Goal: Information Seeking & Learning: Learn about a topic

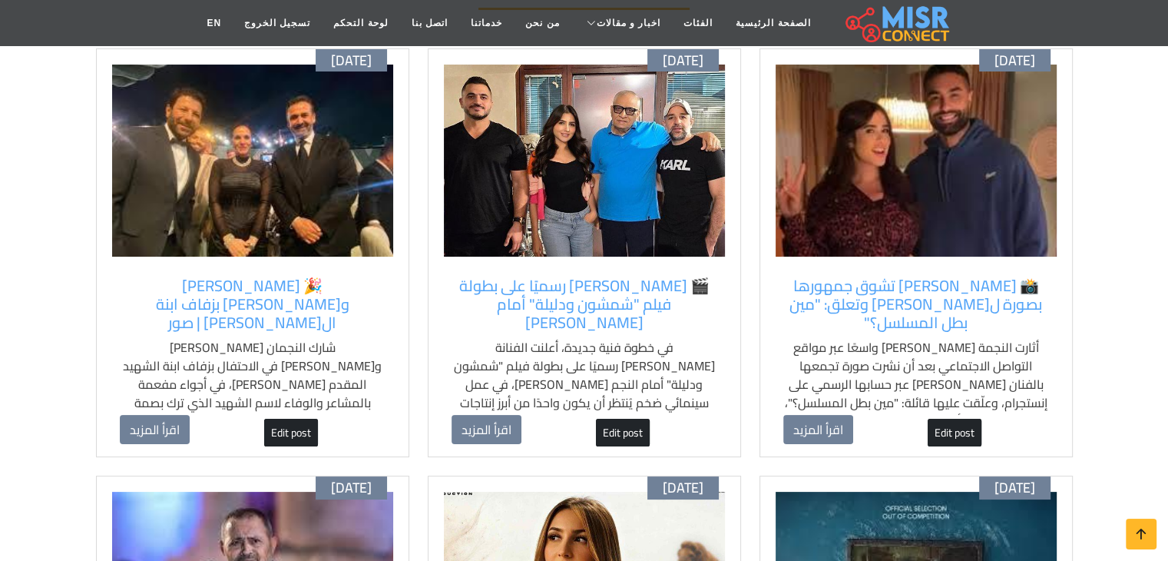
scroll to position [196, 0]
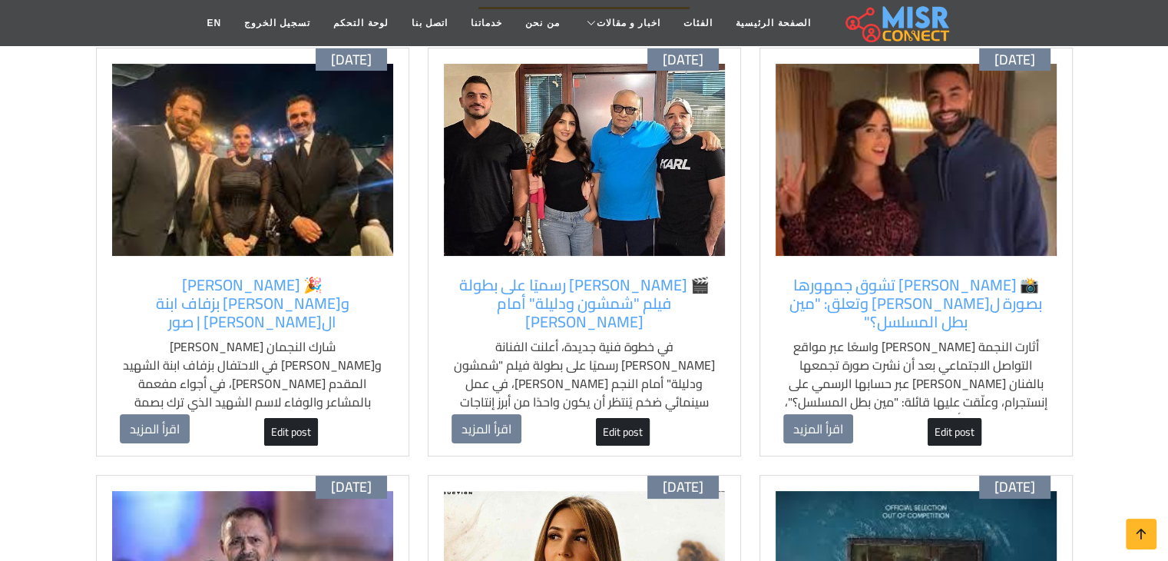
click at [905, 109] on img at bounding box center [916, 160] width 281 height 192
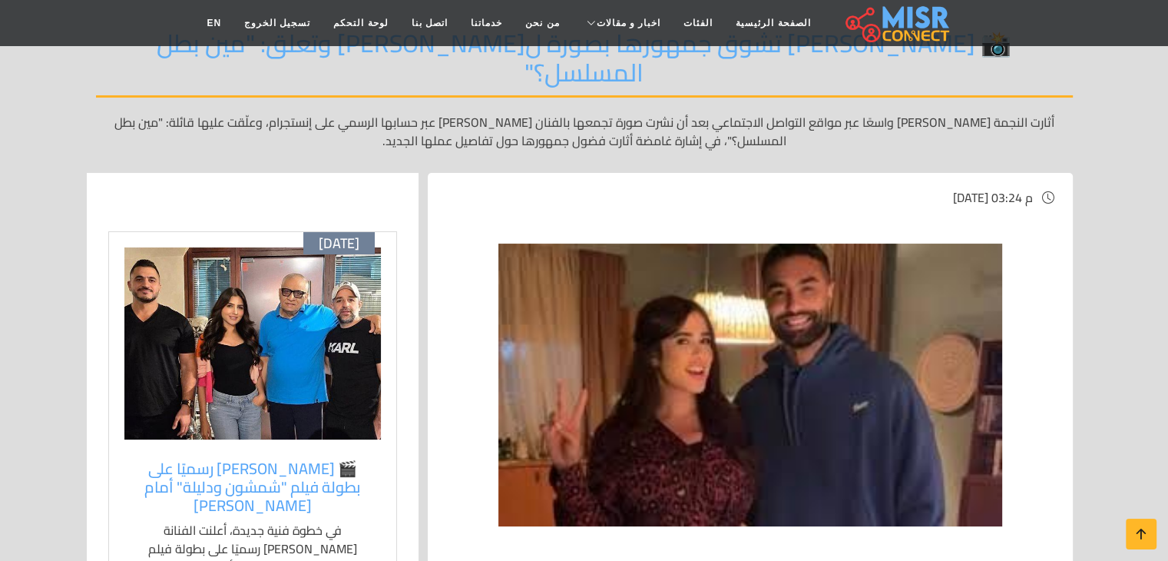
scroll to position [160, 0]
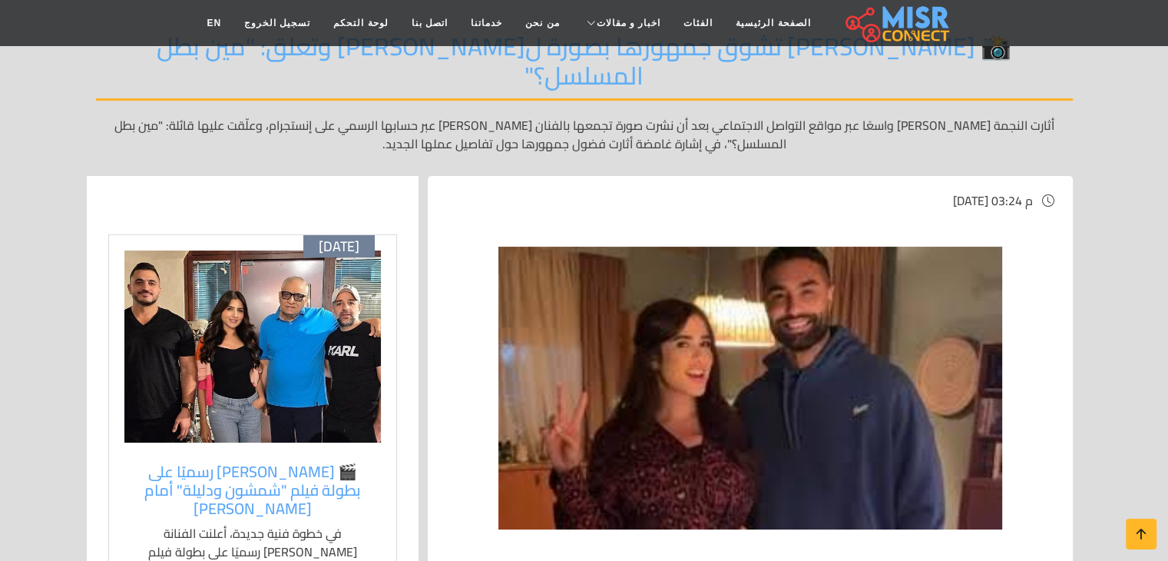
click at [296, 280] on img at bounding box center [252, 346] width 256 height 192
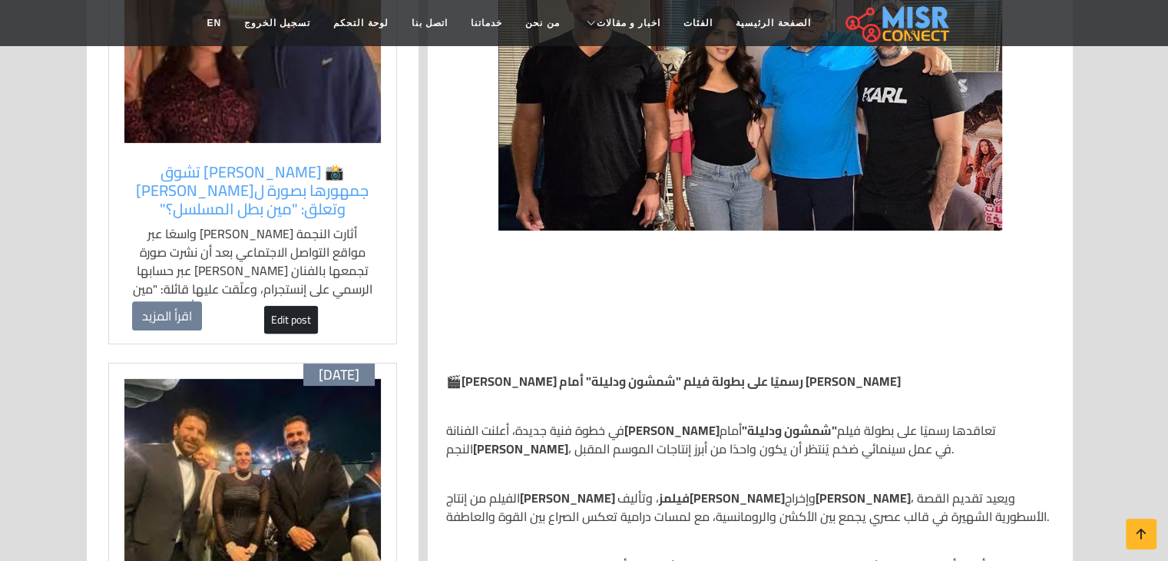
scroll to position [430, 0]
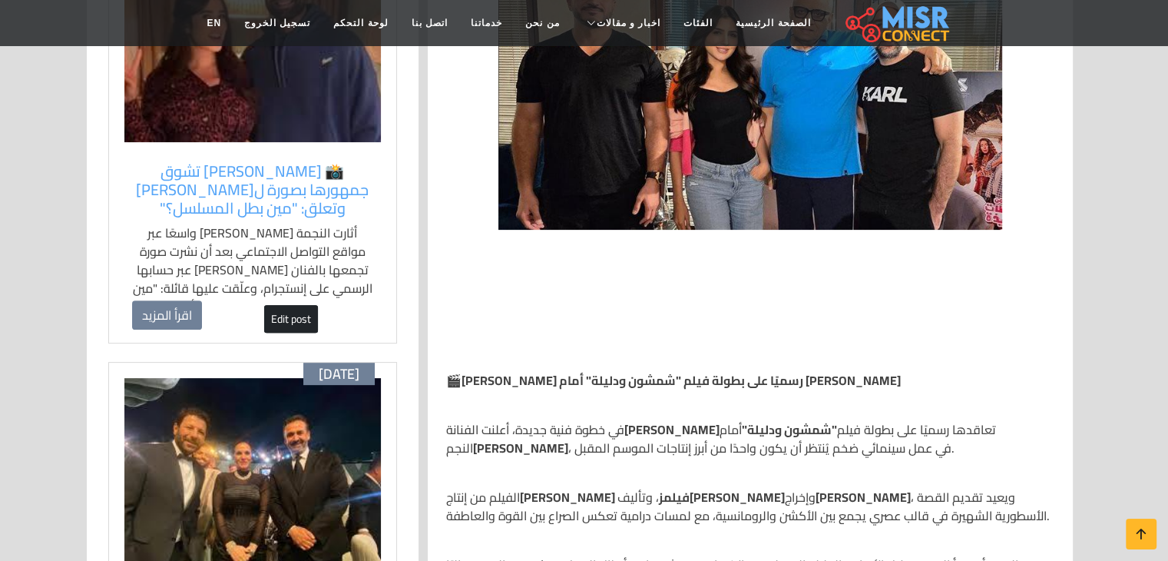
click at [289, 311] on link "Edit post" at bounding box center [291, 319] width 54 height 28
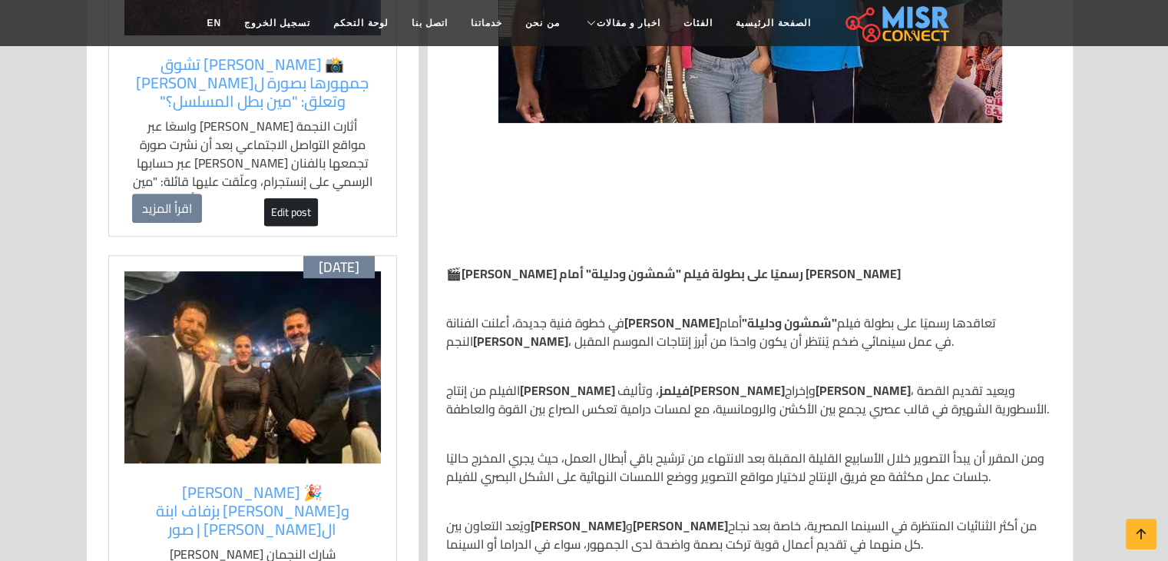
scroll to position [538, 0]
click at [241, 372] on img at bounding box center [252, 366] width 256 height 192
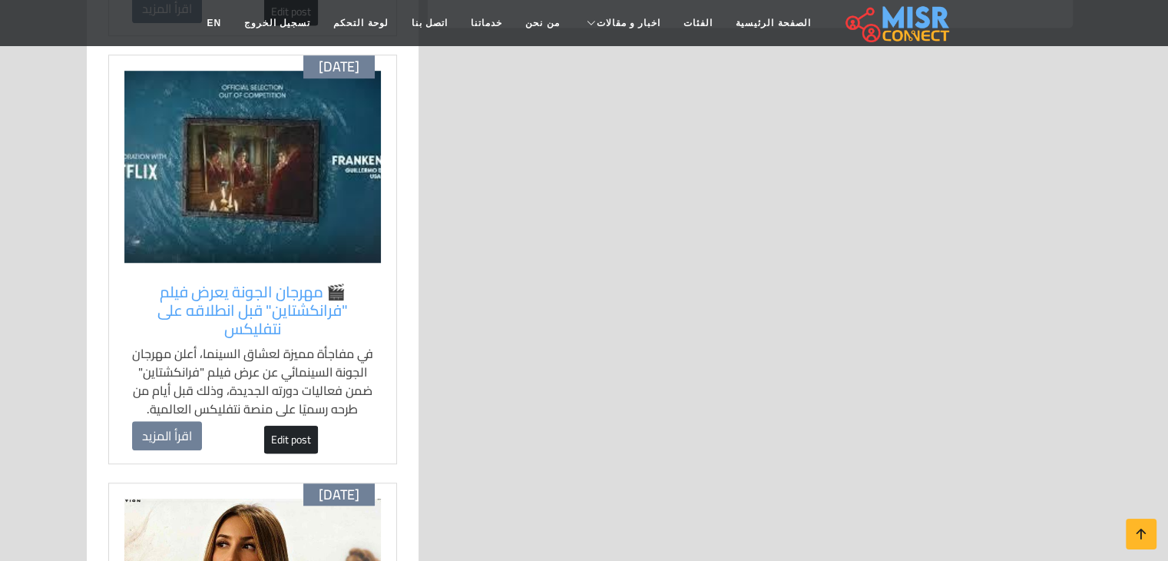
scroll to position [1166, 0]
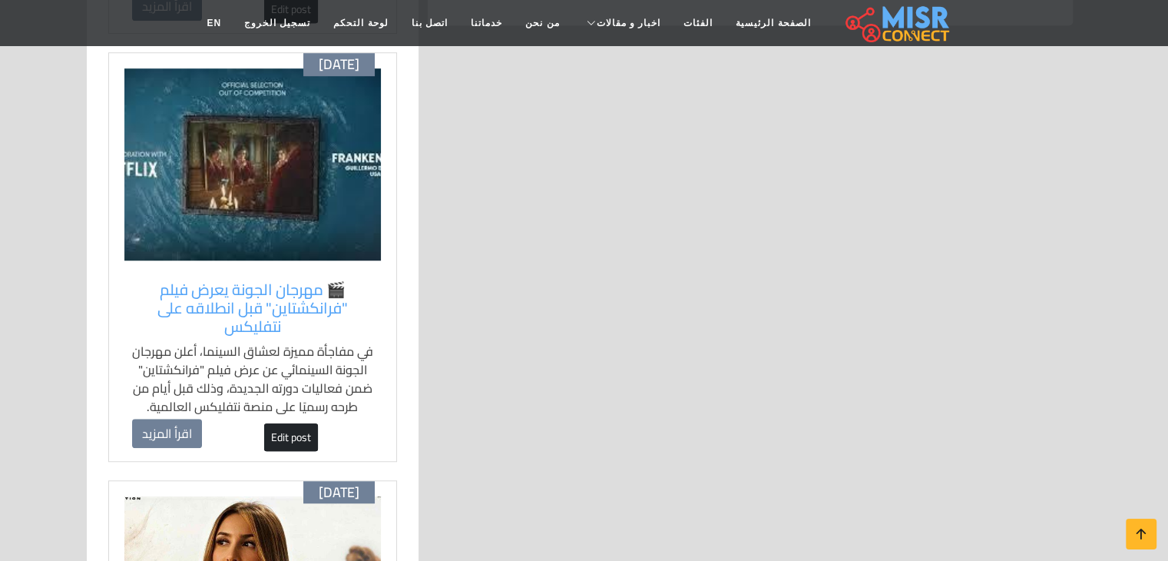
click at [289, 228] on img at bounding box center [252, 164] width 256 height 192
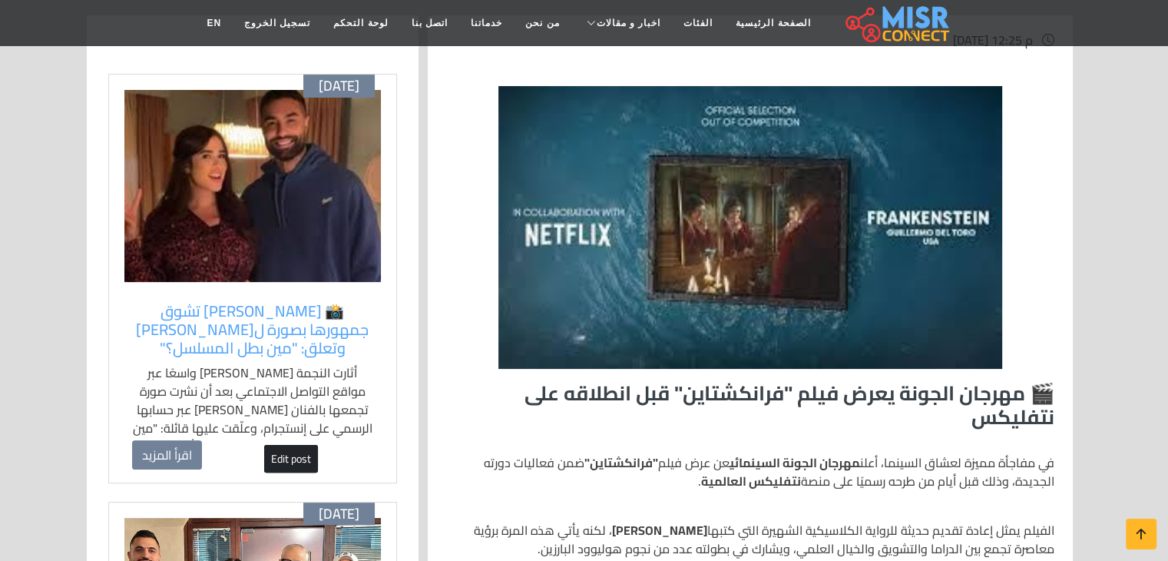
scroll to position [404, 0]
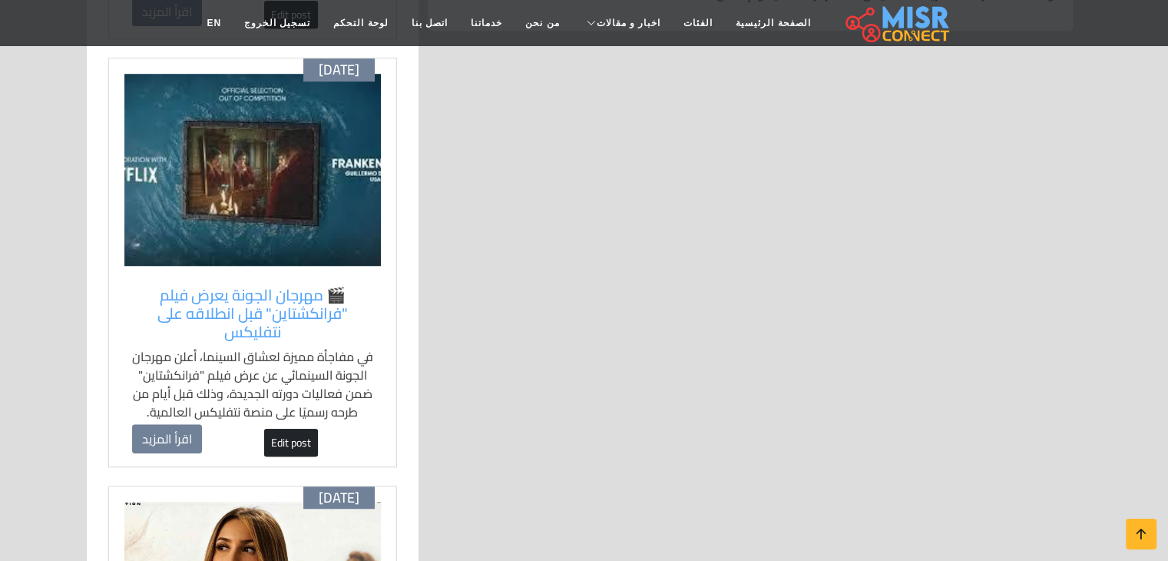
scroll to position [1166, 0]
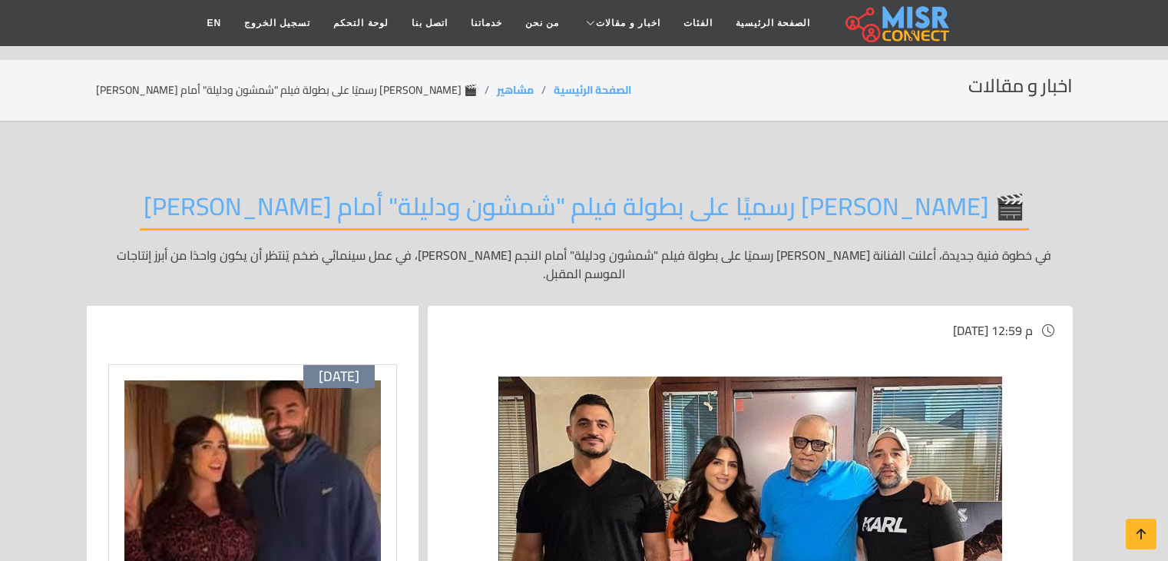
scroll to position [538, 0]
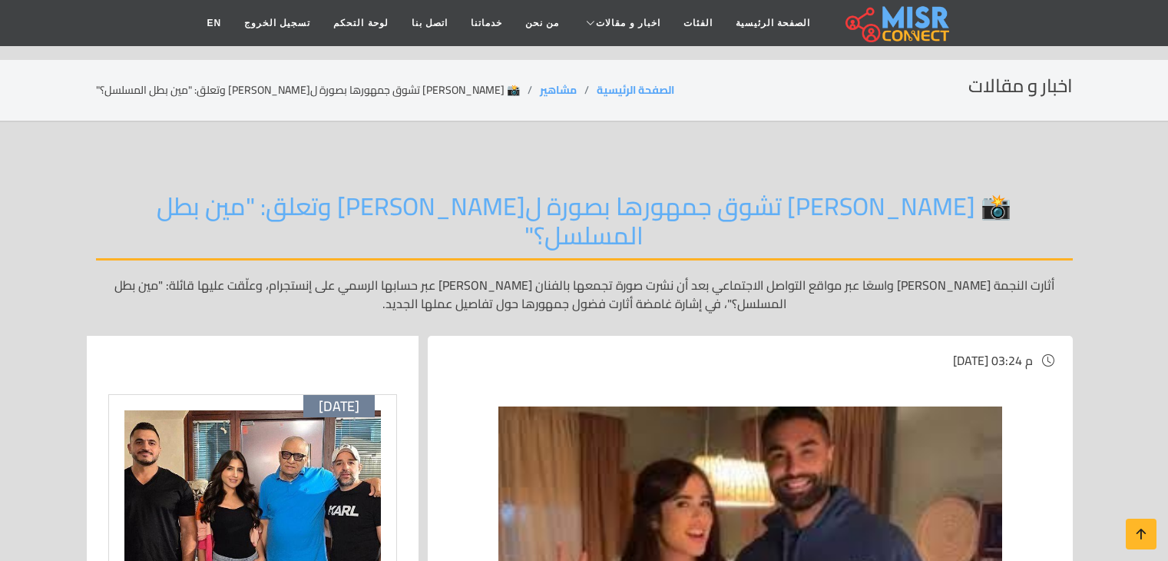
scroll to position [160, 0]
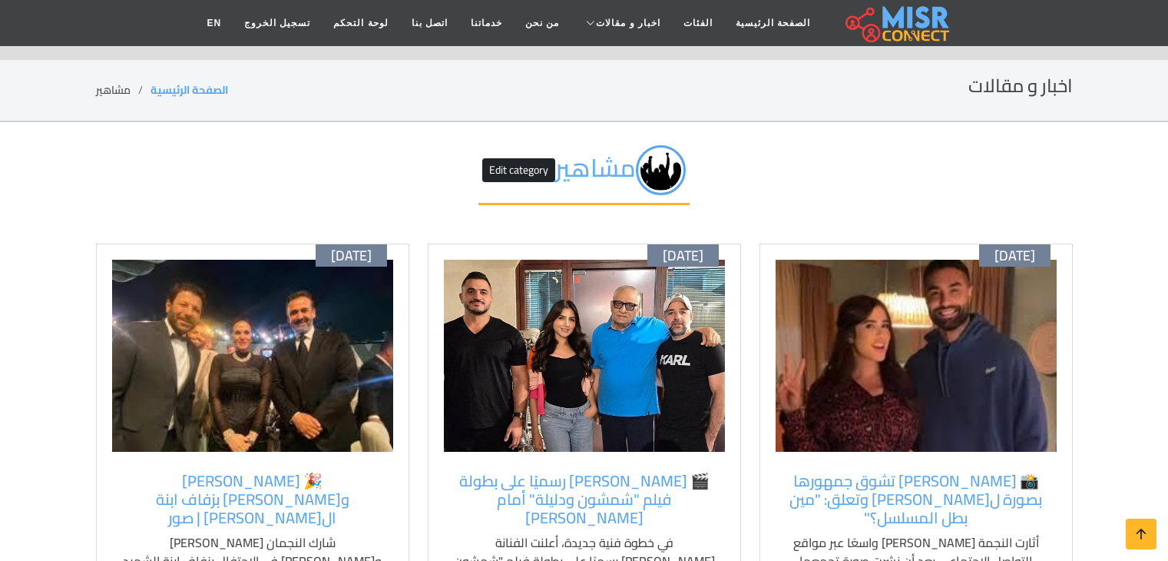
scroll to position [196, 0]
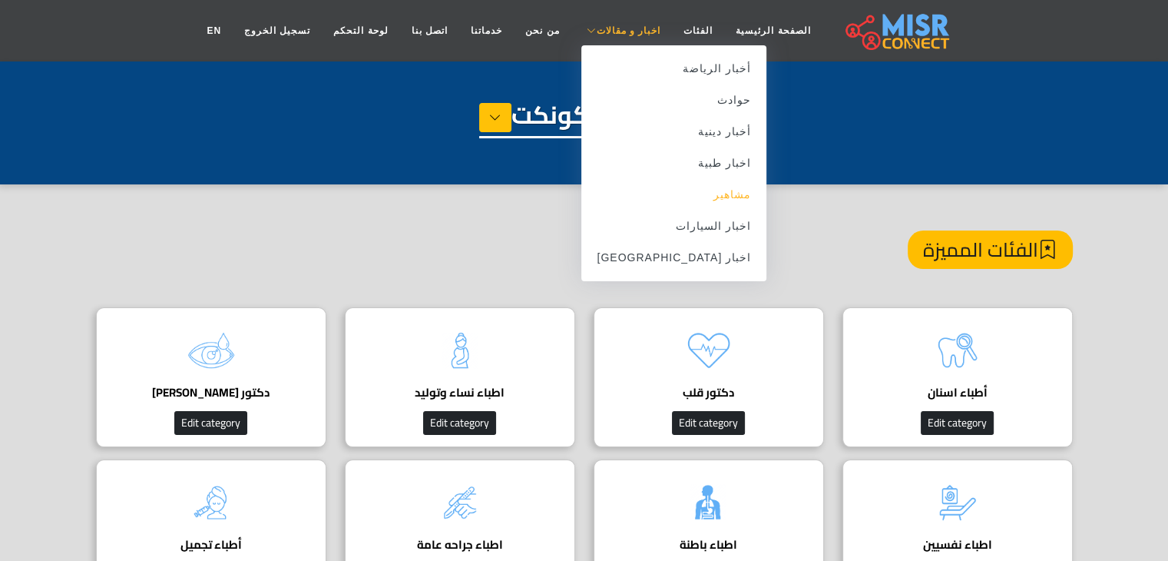
click at [702, 197] on link "مشاهير" at bounding box center [673, 194] width 185 height 31
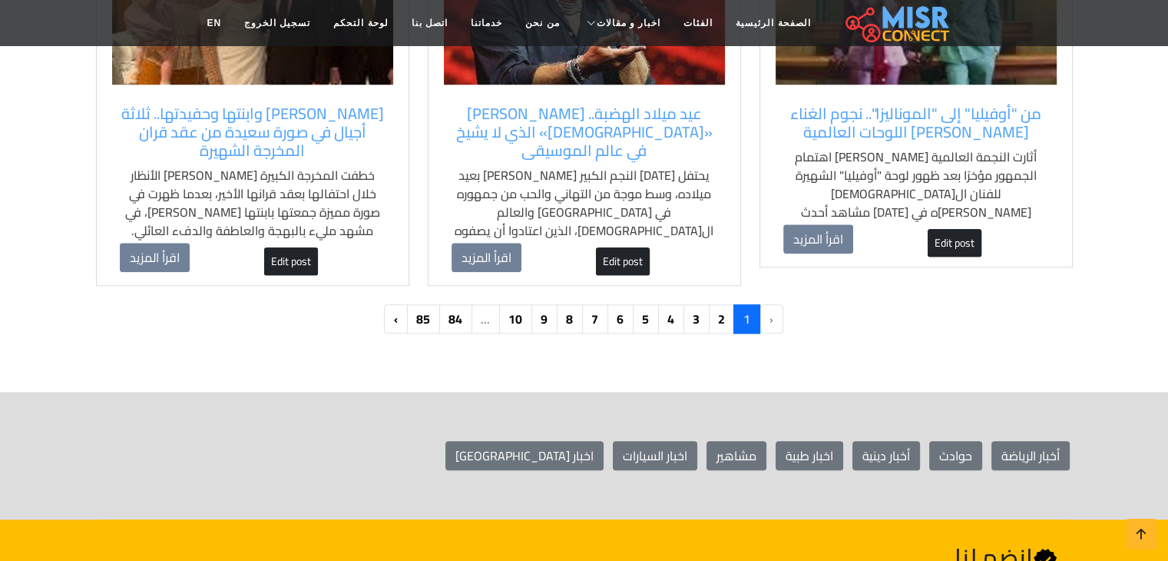
scroll to position [1668, 0]
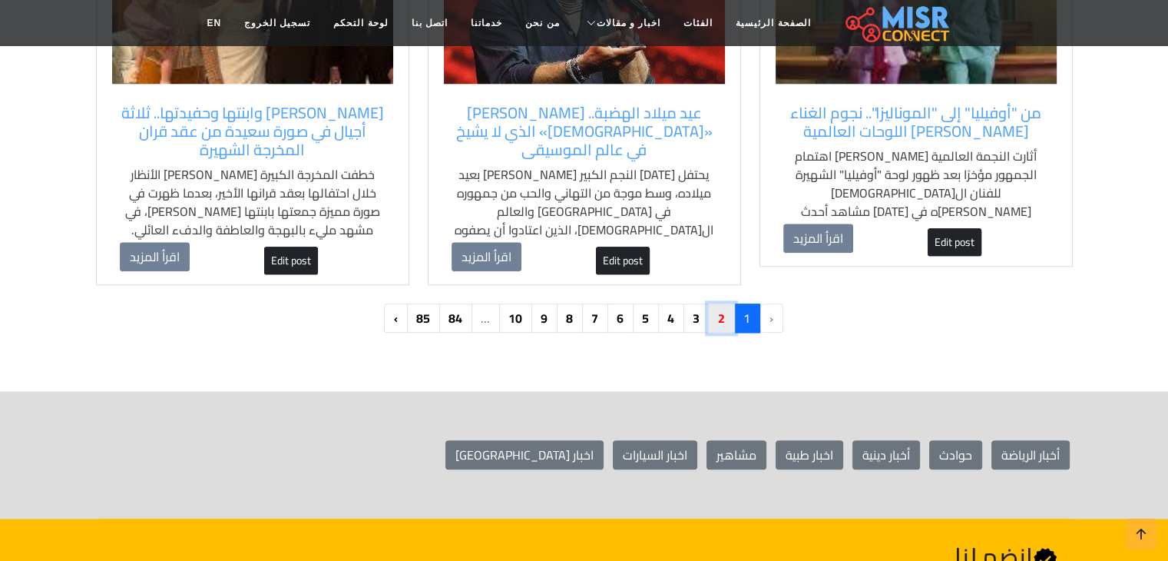
click at [723, 303] on link "2" at bounding box center [721, 317] width 27 height 29
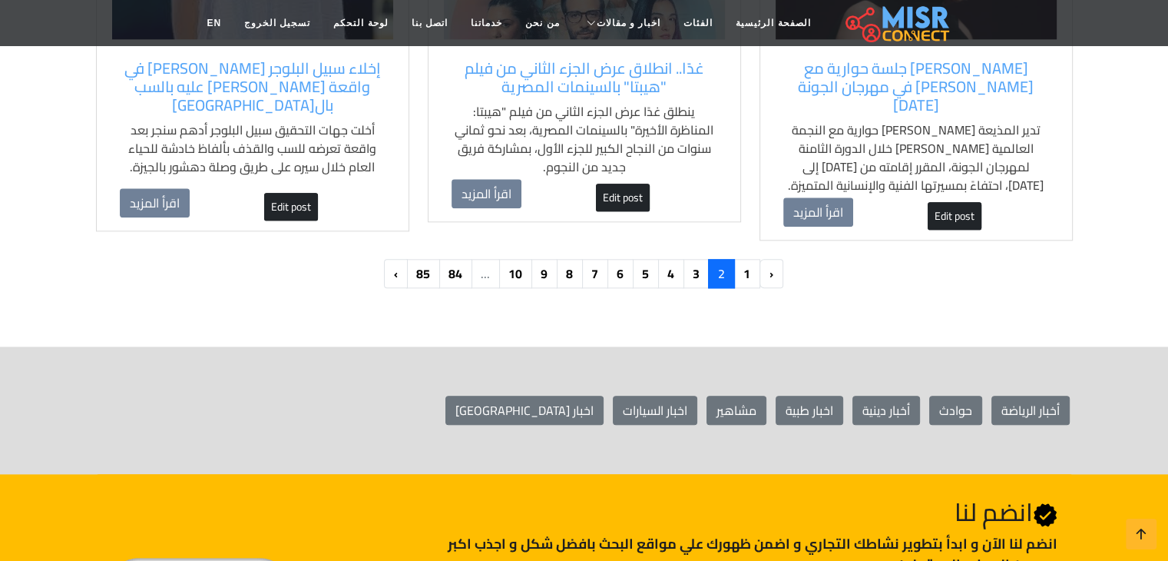
scroll to position [1696, 0]
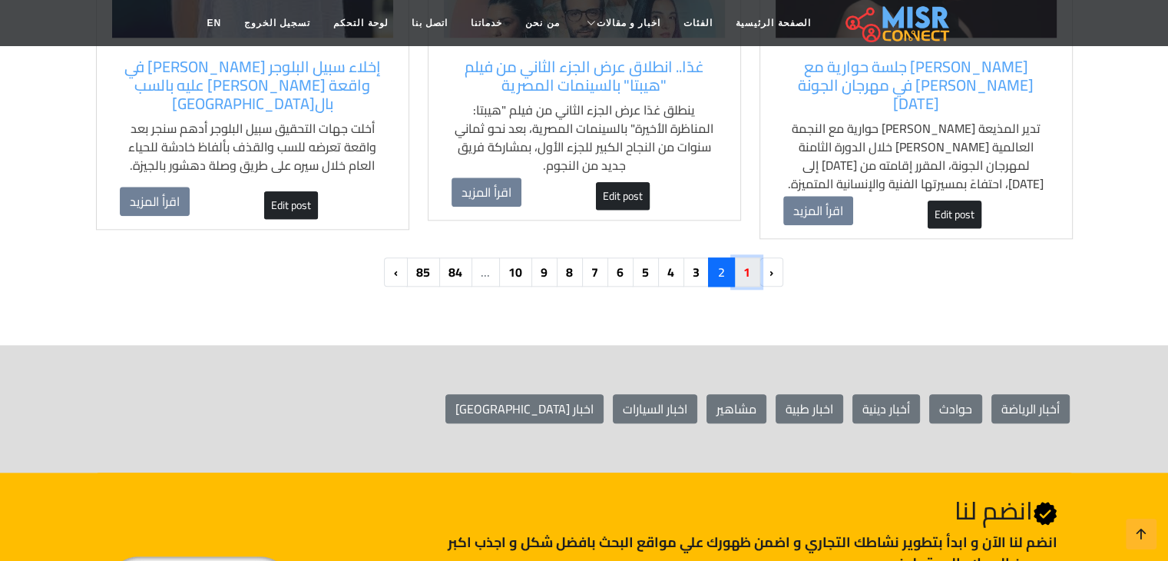
click at [739, 257] on link "1" at bounding box center [746, 271] width 27 height 29
